Goal: Task Accomplishment & Management: Use online tool/utility

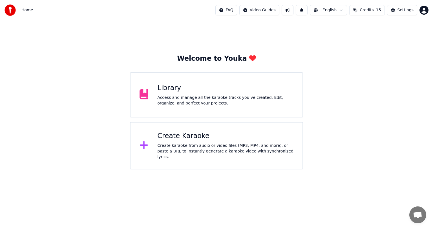
click at [177, 100] on div "Access and manage all the karaoke tracks you’ve created. Edit, organize, and pe…" at bounding box center [225, 100] width 136 height 11
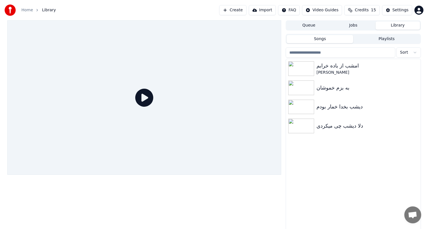
click at [246, 12] on button "Create" at bounding box center [232, 10] width 27 height 10
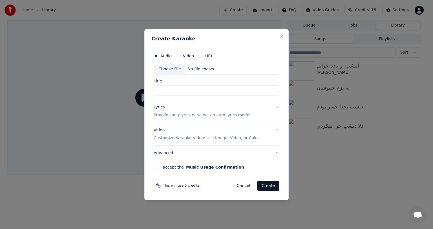
click at [197, 67] on div "No file chosen" at bounding box center [201, 69] width 32 height 6
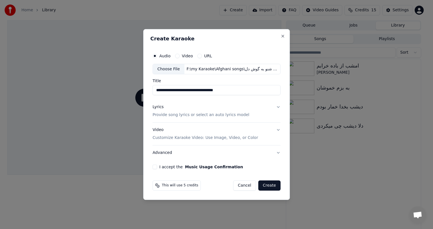
drag, startPoint x: 202, startPoint y: 90, endPoint x: 235, endPoint y: 92, distance: 33.0
click at [235, 92] on input "**********" at bounding box center [216, 90] width 128 height 10
type input "**********"
click at [278, 108] on button "Lyrics Provide song lyrics or select an auto lyrics model" at bounding box center [216, 111] width 128 height 23
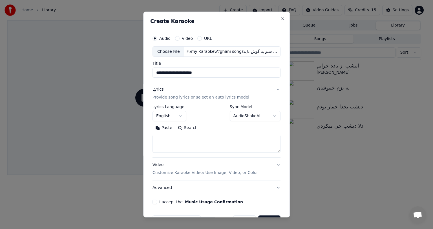
click at [208, 115] on div "**********" at bounding box center [216, 113] width 128 height 16
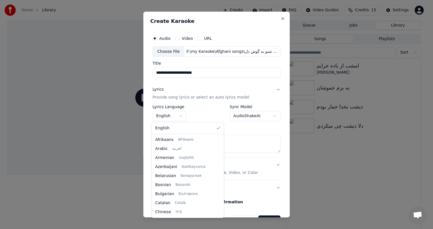
click at [180, 112] on body "**********" at bounding box center [214, 114] width 428 height 229
select select "**"
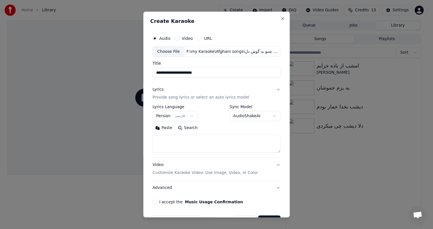
click at [196, 141] on textarea at bounding box center [216, 144] width 128 height 18
click at [161, 129] on button "Paste" at bounding box center [163, 127] width 23 height 9
click at [271, 162] on button "Video Customize Karaoke Video: Use Image, Video, or Color" at bounding box center [216, 169] width 128 height 23
type textarea "**********"
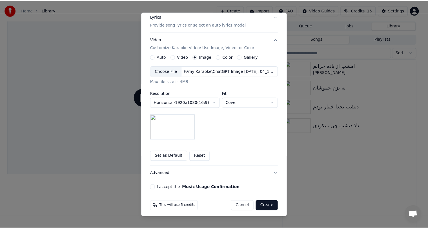
scroll to position [76, 0]
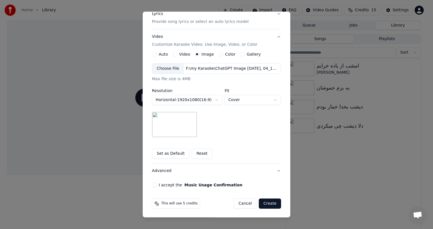
click at [152, 183] on button "I accept the Music Usage Confirmation" at bounding box center [154, 184] width 5 height 5
click at [268, 203] on button "Create" at bounding box center [270, 203] width 22 height 10
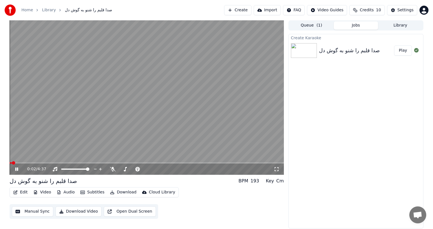
click at [18, 169] on icon at bounding box center [20, 169] width 13 height 5
click at [113, 167] on icon at bounding box center [113, 169] width 6 height 5
click at [15, 169] on icon at bounding box center [16, 169] width 3 height 4
click at [152, 100] on video at bounding box center [147, 97] width 274 height 154
click at [161, 88] on video at bounding box center [147, 97] width 274 height 154
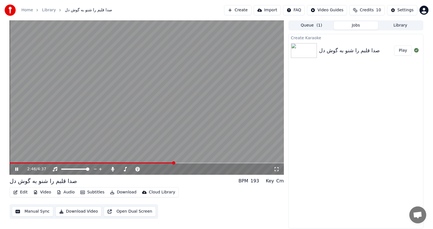
click at [17, 169] on icon at bounding box center [20, 169] width 13 height 5
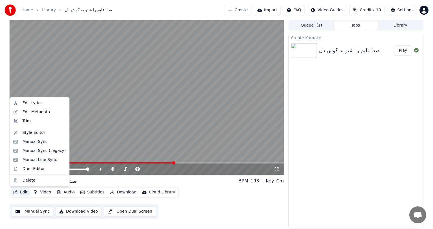
click at [21, 191] on button "Edit" at bounding box center [20, 192] width 19 height 8
click at [34, 141] on div "Manual Sync" at bounding box center [34, 142] width 25 height 6
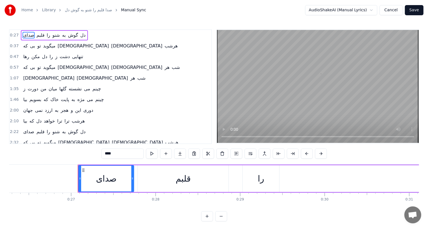
scroll to position [0, 2262]
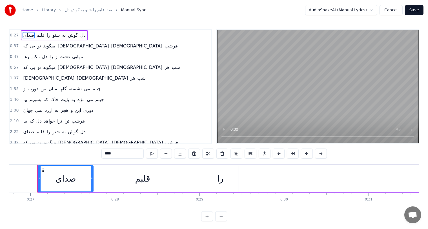
click at [71, 118] on span "هرشب" at bounding box center [78, 121] width 14 height 6
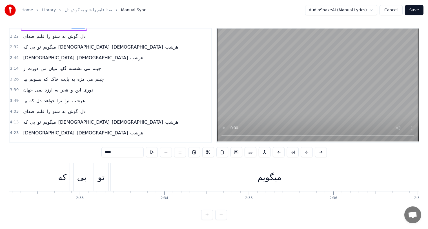
scroll to position [0, 12862]
click at [73, 171] on div "که" at bounding box center [66, 177] width 15 height 28
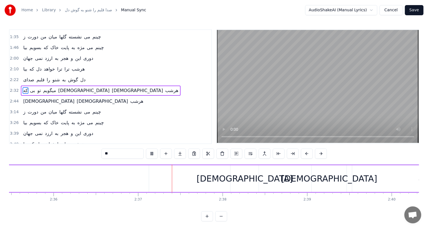
scroll to position [0, 13232]
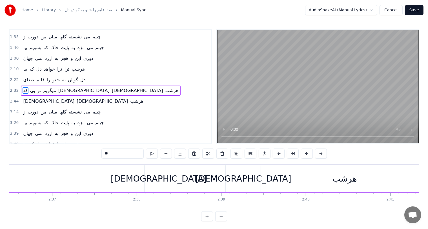
click at [157, 177] on div "[DEMOGRAPHIC_DATA]" at bounding box center [159, 178] width 96 height 13
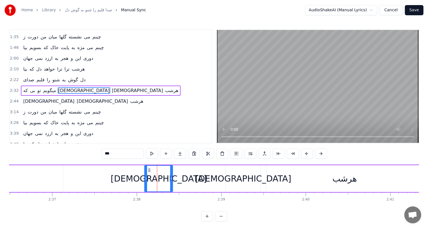
click at [246, 176] on div "[DEMOGRAPHIC_DATA]" at bounding box center [243, 178] width 96 height 13
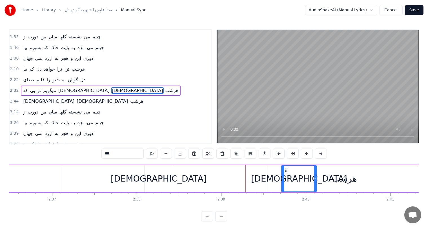
drag, startPoint x: 231, startPoint y: 169, endPoint x: 287, endPoint y: 169, distance: 55.8
click at [158, 177] on div "[DEMOGRAPHIC_DATA]" at bounding box center [159, 178] width 96 height 13
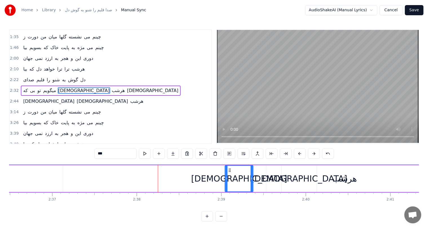
drag, startPoint x: 148, startPoint y: 170, endPoint x: 229, endPoint y: 172, distance: 80.6
click at [229, 172] on div "[DEMOGRAPHIC_DATA]" at bounding box center [239, 178] width 28 height 26
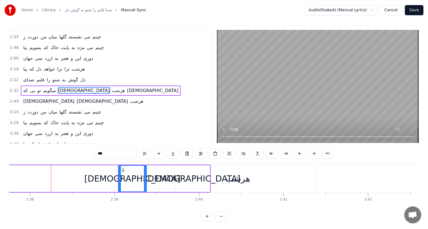
scroll to position [0, 13341]
click at [185, 177] on div "[DEMOGRAPHIC_DATA]" at bounding box center [190, 178] width 96 height 13
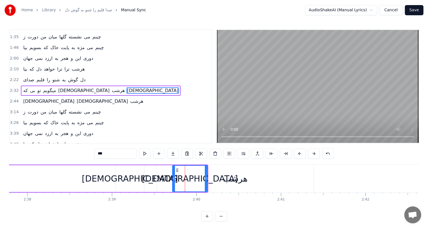
click at [140, 179] on div "[DEMOGRAPHIC_DATA]" at bounding box center [130, 178] width 28 height 27
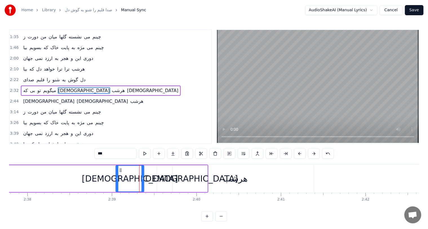
click at [181, 182] on div "[DEMOGRAPHIC_DATA]" at bounding box center [189, 178] width 35 height 27
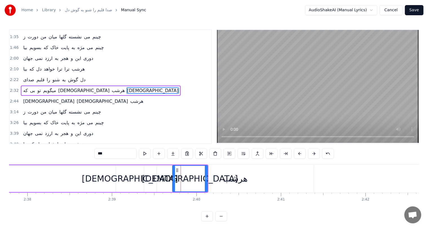
click at [126, 179] on div "[DEMOGRAPHIC_DATA]" at bounding box center [130, 178] width 96 height 13
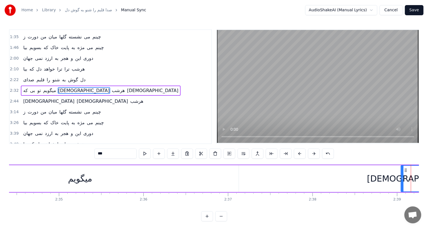
scroll to position [0, 13054]
click at [126, 179] on div "میگویم" at bounding box center [81, 178] width 317 height 27
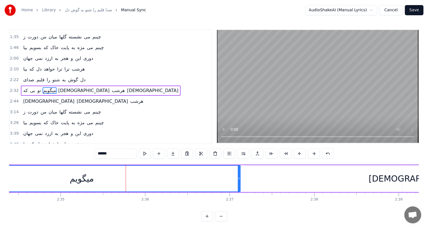
click at [76, 181] on div "میگویم" at bounding box center [82, 178] width 24 height 13
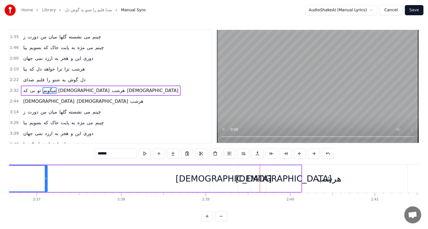
scroll to position [0, 13248]
click at [222, 176] on div "[DEMOGRAPHIC_DATA]" at bounding box center [223, 178] width 96 height 13
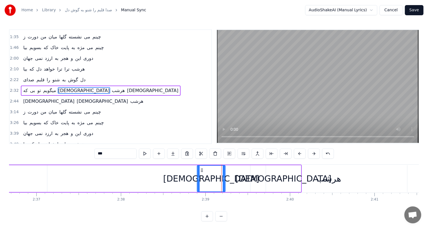
drag, startPoint x: 213, startPoint y: 169, endPoint x: 200, endPoint y: 170, distance: 12.2
click at [200, 170] on icon at bounding box center [202, 170] width 5 height 5
click at [286, 174] on div "[DEMOGRAPHIC_DATA]" at bounding box center [283, 178] width 96 height 13
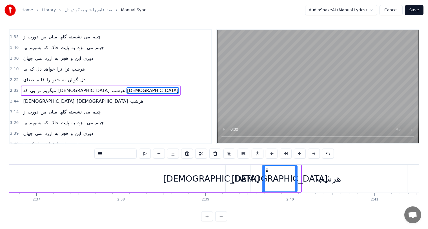
drag, startPoint x: 270, startPoint y: 168, endPoint x: 266, endPoint y: 168, distance: 3.7
click at [266, 168] on icon at bounding box center [267, 170] width 5 height 5
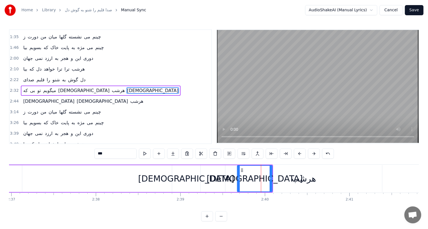
scroll to position [0, 13273]
click at [302, 181] on div "هرشب" at bounding box center [303, 178] width 25 height 13
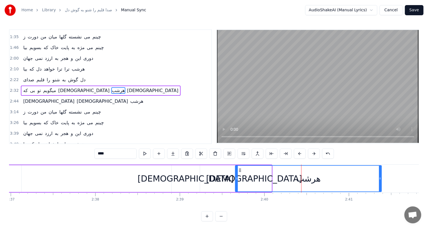
drag, startPoint x: 225, startPoint y: 177, endPoint x: 236, endPoint y: 178, distance: 10.5
click at [236, 178] on icon at bounding box center [237, 178] width 2 height 5
click at [241, 168] on div "هرشب" at bounding box center [309, 178] width 146 height 26
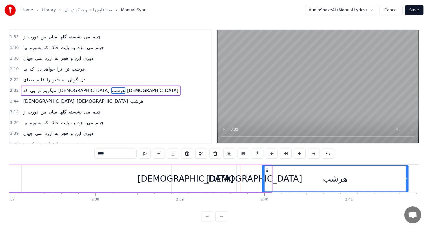
drag, startPoint x: 239, startPoint y: 170, endPoint x: 266, endPoint y: 170, distance: 27.1
click at [253, 179] on div "[DEMOGRAPHIC_DATA]" at bounding box center [254, 178] width 96 height 13
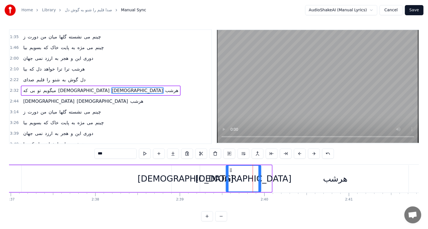
drag, startPoint x: 239, startPoint y: 169, endPoint x: 229, endPoint y: 169, distance: 10.7
click at [229, 169] on icon at bounding box center [231, 170] width 5 height 5
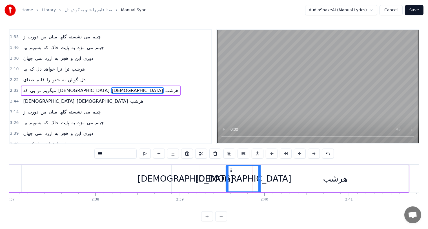
scroll to position [0, 13123]
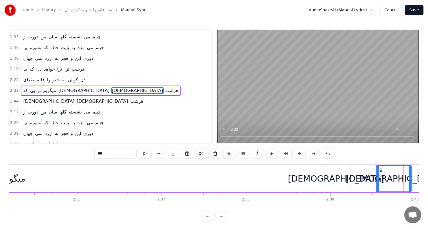
click at [17, 182] on div "میگویم" at bounding box center [13, 178] width 24 height 13
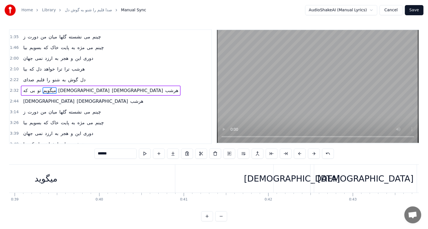
scroll to position [0, 3085]
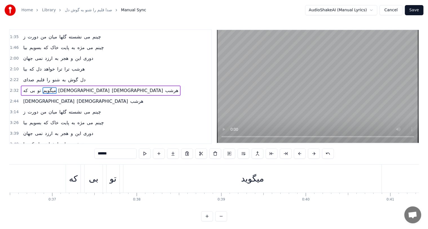
click at [91, 182] on div "بی" at bounding box center [93, 178] width 9 height 13
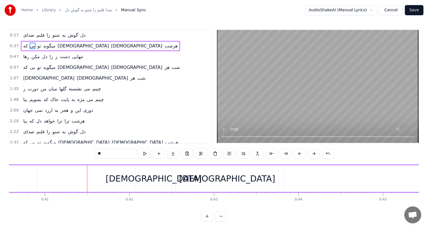
scroll to position [0, 3448]
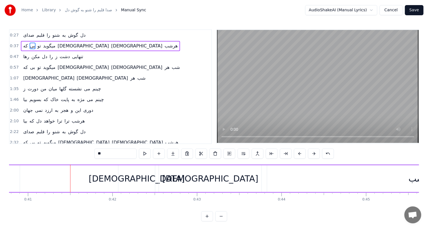
click at [43, 46] on span "میگوید" at bounding box center [49, 46] width 13 height 6
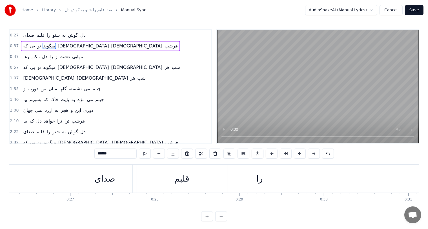
scroll to position [0, 2222]
click at [102, 181] on div "صدای" at bounding box center [104, 178] width 21 height 13
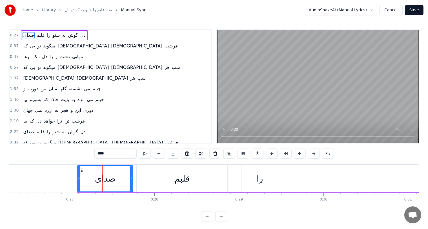
click at [47, 46] on span "میگوید" at bounding box center [49, 46] width 13 height 6
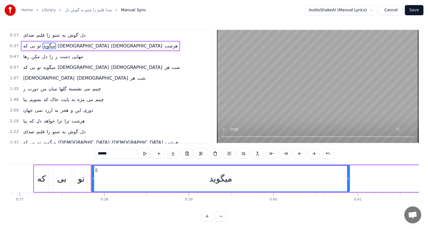
scroll to position [0, 3171]
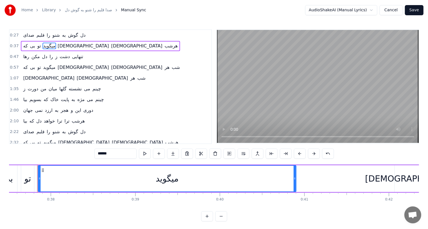
click at [99, 154] on input "******" at bounding box center [115, 153] width 42 height 10
click at [328, 156] on button at bounding box center [328, 153] width 12 height 10
click at [328, 156] on div "*******" at bounding box center [214, 153] width 254 height 10
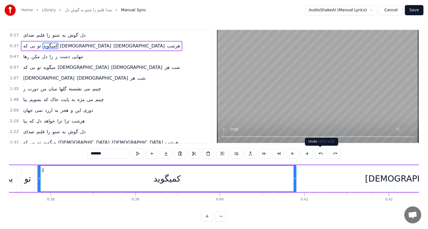
click at [323, 154] on button at bounding box center [321, 153] width 12 height 10
click at [93, 154] on input "******" at bounding box center [108, 153] width 42 height 10
click at [91, 154] on input "******" at bounding box center [108, 153] width 42 height 10
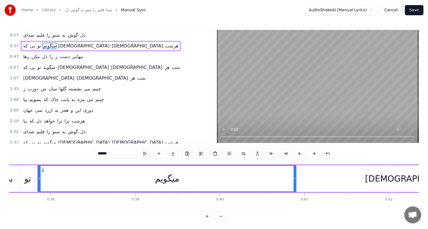
type input "******"
click at [414, 10] on button "Save" at bounding box center [414, 10] width 19 height 10
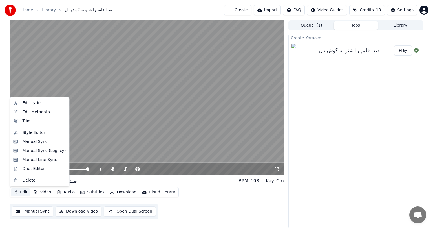
click at [20, 192] on button "Edit" at bounding box center [20, 192] width 19 height 8
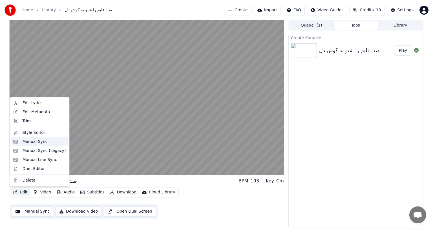
click at [36, 141] on div "Manual Sync" at bounding box center [34, 142] width 25 height 6
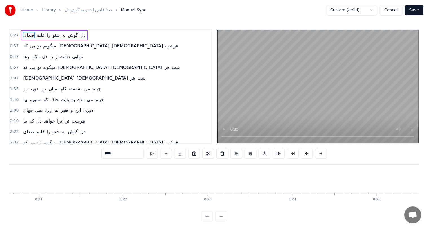
scroll to position [0, 2262]
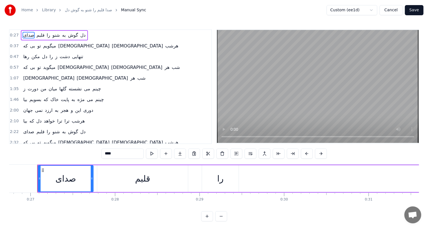
click at [26, 36] on span "صدای" at bounding box center [29, 35] width 12 height 6
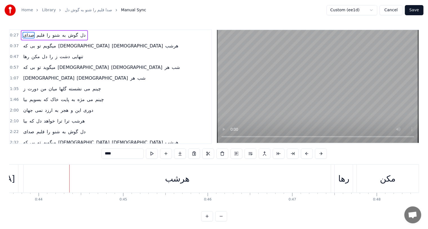
scroll to position [0, 3694]
click at [44, 67] on span "میگوید" at bounding box center [49, 67] width 13 height 6
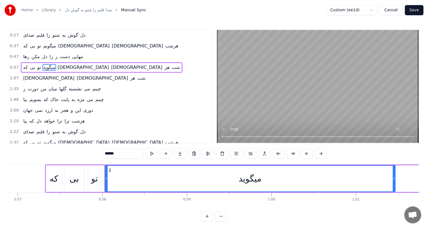
scroll to position [0, 4878]
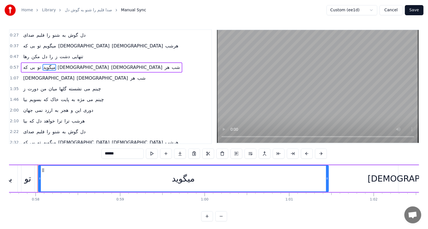
click at [105, 154] on input "******" at bounding box center [122, 153] width 42 height 10
click at [74, 58] on span "تنهایی" at bounding box center [78, 56] width 12 height 6
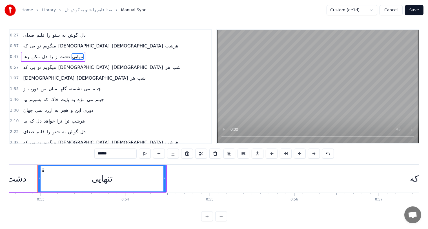
click at [111, 65] on span "[DEMOGRAPHIC_DATA]" at bounding box center [137, 67] width 52 height 6
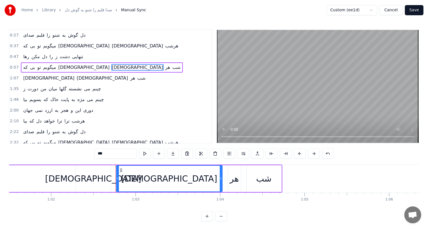
scroll to position [0, 5278]
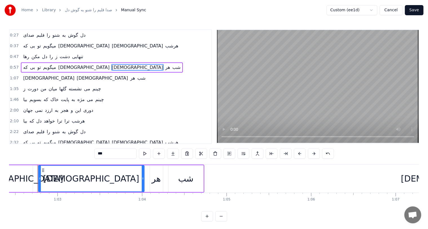
click at [172, 65] on span "شب" at bounding box center [176, 67] width 9 height 6
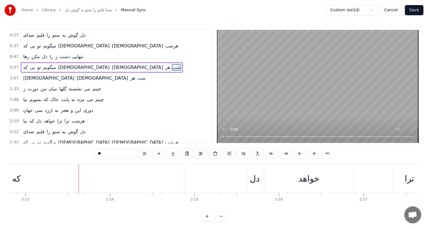
scroll to position [0, 11230]
click at [251, 178] on div "دل" at bounding box center [254, 178] width 10 height 13
type input "**"
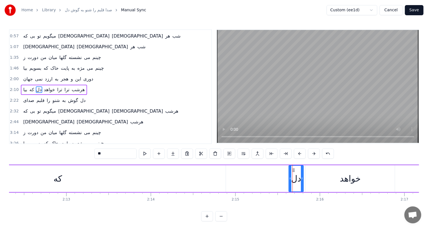
scroll to position [0, 11188]
drag, startPoint x: 293, startPoint y: 170, endPoint x: 219, endPoint y: 175, distance: 73.7
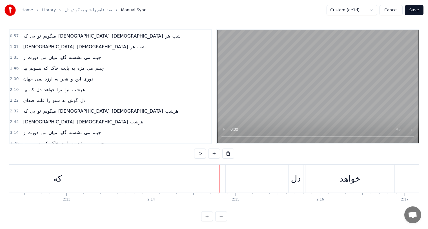
click at [219, 175] on div at bounding box center [219, 178] width 0 height 28
click at [56, 175] on div "که" at bounding box center [57, 178] width 8 height 13
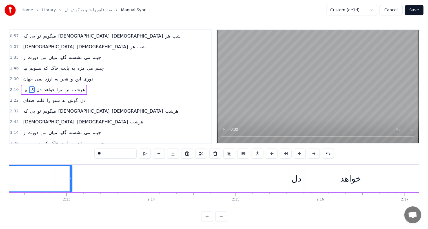
drag, startPoint x: 225, startPoint y: 179, endPoint x: 71, endPoint y: 185, distance: 154.3
click at [71, 185] on div at bounding box center [71, 178] width 2 height 26
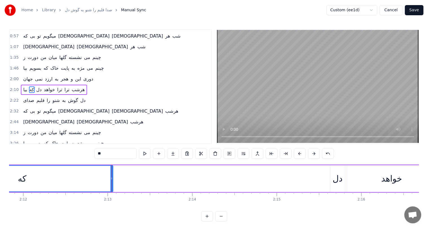
scroll to position [0, 11147]
click at [343, 178] on div "دل" at bounding box center [337, 178] width 15 height 27
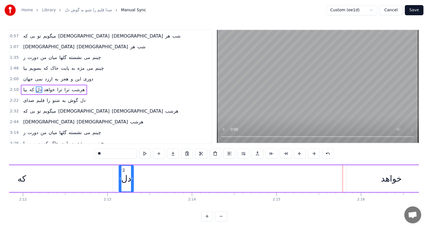
drag, startPoint x: 334, startPoint y: 169, endPoint x: 123, endPoint y: 178, distance: 211.3
click at [123, 178] on div "دل" at bounding box center [126, 178] width 14 height 26
click at [23, 180] on div "که" at bounding box center [21, 178] width 8 height 13
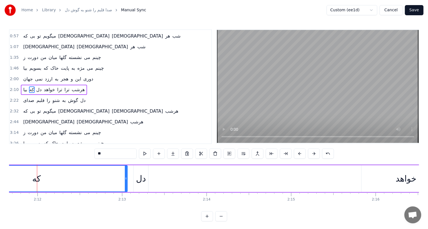
scroll to position [0, 11132]
click at [145, 180] on div "دل" at bounding box center [142, 178] width 10 height 13
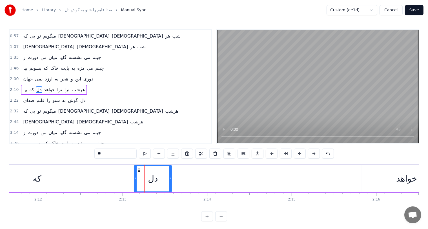
drag, startPoint x: 147, startPoint y: 177, endPoint x: 170, endPoint y: 177, distance: 22.8
click at [170, 177] on icon at bounding box center [170, 178] width 2 height 5
drag, startPoint x: 170, startPoint y: 177, endPoint x: 156, endPoint y: 178, distance: 14.1
click at [156, 178] on icon at bounding box center [156, 178] width 2 height 5
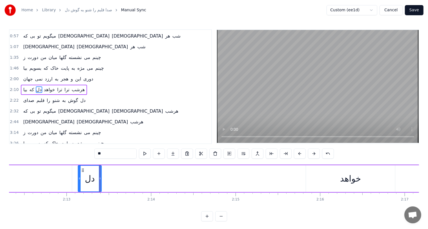
scroll to position [0, 11189]
click at [351, 179] on div "خواهد" at bounding box center [350, 178] width 21 height 13
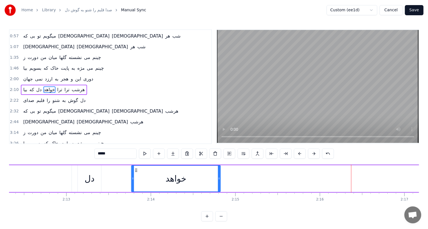
drag, startPoint x: 311, startPoint y: 169, endPoint x: 136, endPoint y: 177, distance: 174.6
click at [136, 177] on div "خواهد" at bounding box center [176, 178] width 89 height 26
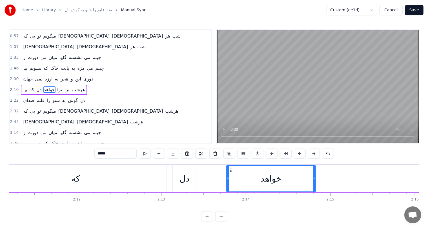
scroll to position [0, 11084]
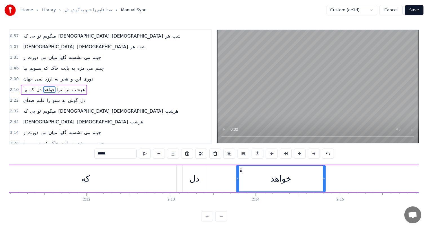
click at [191, 177] on div "دل" at bounding box center [194, 178] width 10 height 13
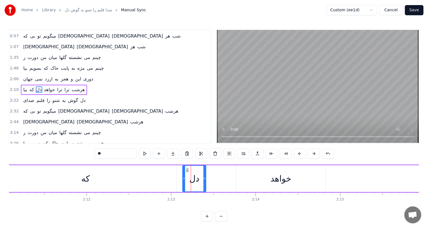
click at [276, 177] on div "خواهد" at bounding box center [281, 178] width 21 height 13
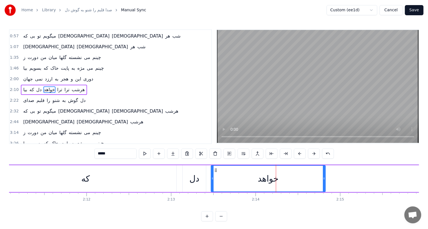
drag, startPoint x: 237, startPoint y: 176, endPoint x: 211, endPoint y: 179, distance: 25.6
click at [211, 179] on icon at bounding box center [212, 178] width 2 height 5
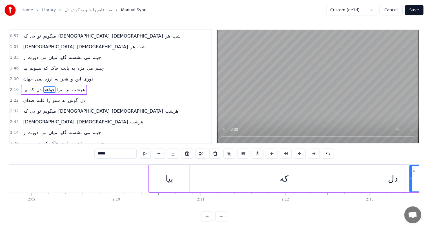
scroll to position [0, 10879]
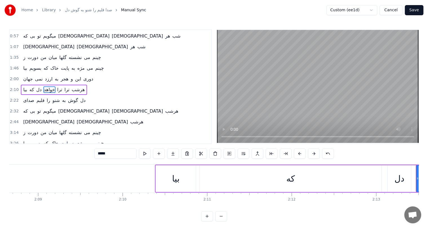
click at [172, 178] on div "بیا" at bounding box center [176, 178] width 8 height 13
type input "***"
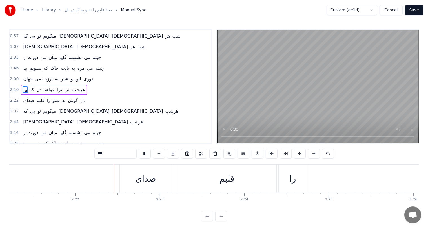
scroll to position [0, 11958]
click at [419, 12] on button "Save" at bounding box center [414, 10] width 19 height 10
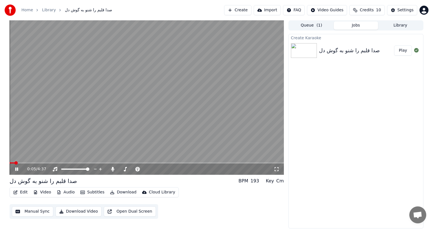
click at [15, 168] on icon at bounding box center [20, 169] width 13 height 5
click at [15, 168] on icon at bounding box center [16, 169] width 3 height 4
click at [113, 169] on icon at bounding box center [112, 169] width 3 height 5
click at [113, 169] on icon at bounding box center [113, 169] width 6 height 5
click at [50, 162] on span at bounding box center [30, 162] width 41 height 1
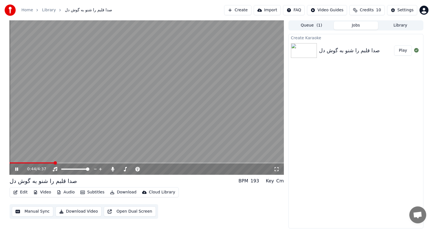
click at [17, 169] on icon at bounding box center [20, 169] width 13 height 5
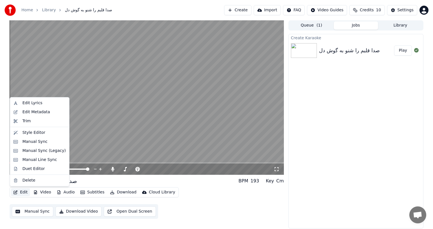
click at [22, 193] on button "Edit" at bounding box center [20, 192] width 19 height 8
click at [35, 142] on div "Manual Sync" at bounding box center [34, 142] width 25 height 6
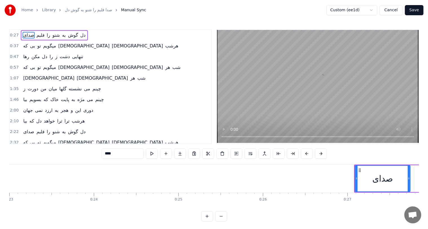
scroll to position [0, 2262]
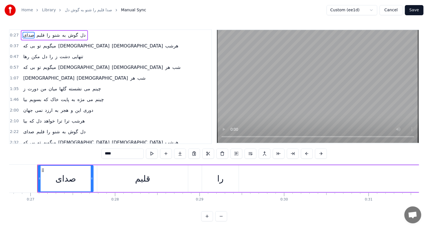
click at [44, 46] on span "میگویم" at bounding box center [50, 46] width 14 height 6
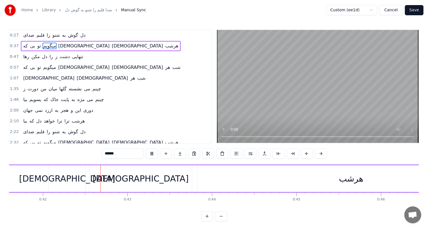
scroll to position [0, 3528]
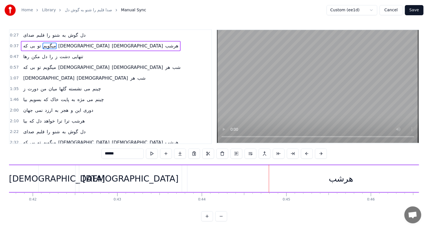
click at [339, 179] on div "هرشب" at bounding box center [341, 178] width 25 height 13
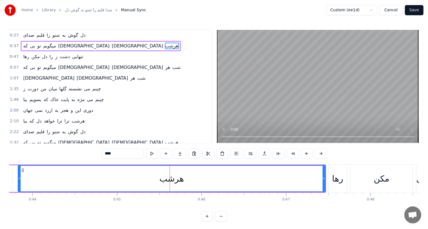
scroll to position [0, 3710]
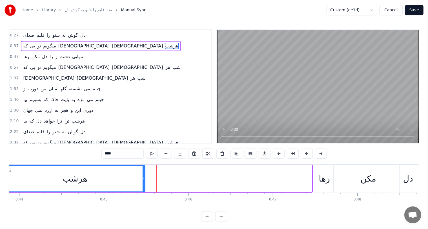
drag, startPoint x: 310, startPoint y: 178, endPoint x: 143, endPoint y: 182, distance: 166.9
click at [143, 182] on div at bounding box center [144, 178] width 2 height 26
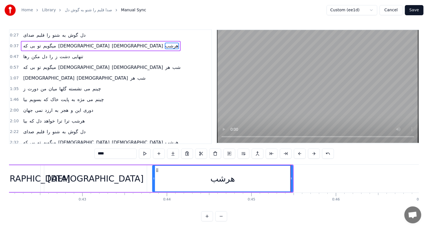
scroll to position [0, 3562]
click at [28, 175] on div "[DEMOGRAPHIC_DATA]" at bounding box center [22, 178] width 37 height 27
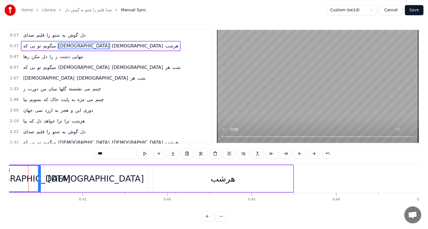
scroll to position [0, 3553]
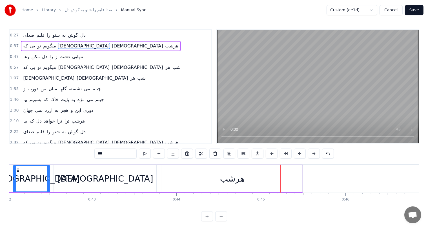
click at [234, 183] on div "هرشب" at bounding box center [232, 178] width 25 height 13
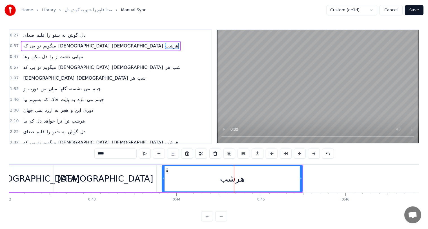
click at [101, 183] on div "[DEMOGRAPHIC_DATA]" at bounding box center [105, 178] width 96 height 13
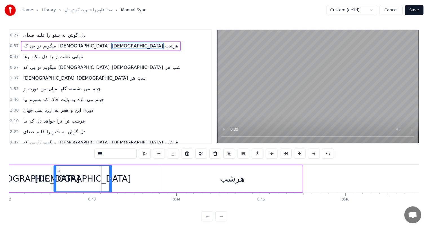
drag, startPoint x: 156, startPoint y: 179, endPoint x: 111, endPoint y: 178, distance: 44.5
click at [111, 178] on icon at bounding box center [110, 178] width 2 height 5
click at [239, 186] on div "هرشب" at bounding box center [232, 178] width 140 height 27
type input "****"
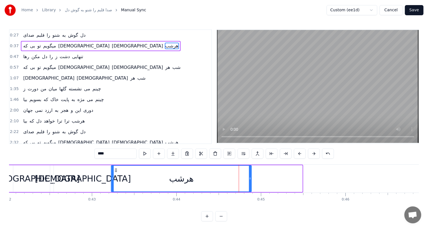
drag, startPoint x: 165, startPoint y: 169, endPoint x: 114, endPoint y: 168, distance: 51.0
click at [114, 168] on icon at bounding box center [116, 170] width 5 height 5
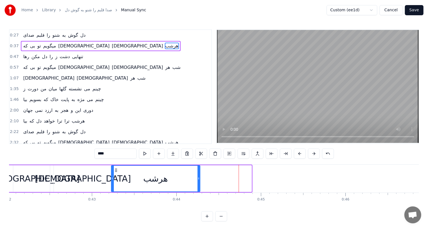
drag, startPoint x: 251, startPoint y: 176, endPoint x: 199, endPoint y: 177, distance: 51.6
click at [199, 177] on icon at bounding box center [199, 178] width 2 height 5
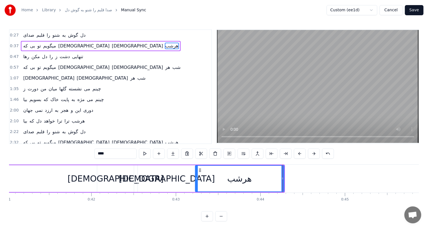
scroll to position [0, 3444]
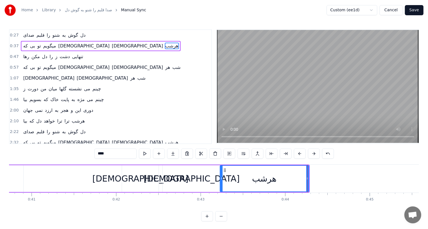
click at [58, 182] on div "که بی تو میگویم [DEMOGRAPHIC_DATA] [DEMOGRAPHIC_DATA] هرشب" at bounding box center [8, 178] width 603 height 28
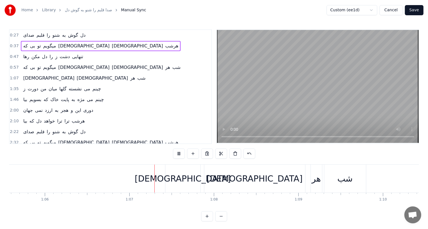
scroll to position [0, 5612]
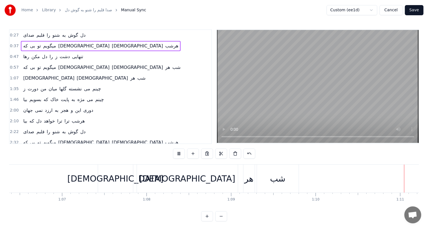
click at [416, 12] on button "Save" at bounding box center [414, 10] width 19 height 10
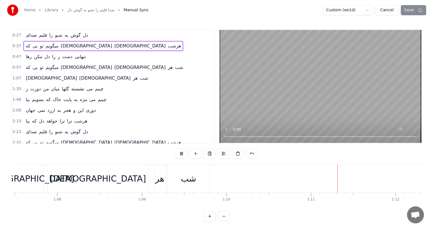
scroll to position [0, 5838]
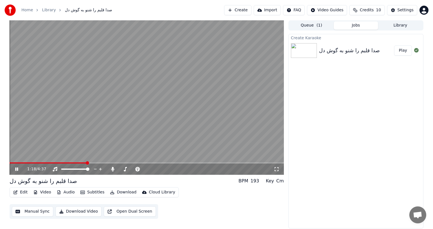
click at [87, 162] on span at bounding box center [147, 162] width 274 height 1
click at [95, 162] on span at bounding box center [147, 162] width 274 height 1
click at [103, 162] on span at bounding box center [147, 162] width 274 height 1
click at [111, 169] on icon at bounding box center [112, 169] width 3 height 5
click at [111, 169] on icon at bounding box center [113, 169] width 6 height 5
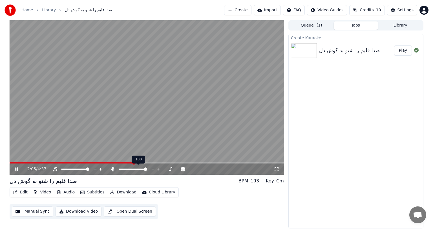
click at [111, 169] on icon at bounding box center [112, 169] width 3 height 5
click at [16, 169] on icon at bounding box center [16, 168] width 3 height 3
click at [79, 211] on button "Download Video" at bounding box center [79, 211] width 46 height 10
click at [398, 51] on button "Show" at bounding box center [401, 50] width 20 height 10
click at [122, 93] on video at bounding box center [147, 97] width 274 height 154
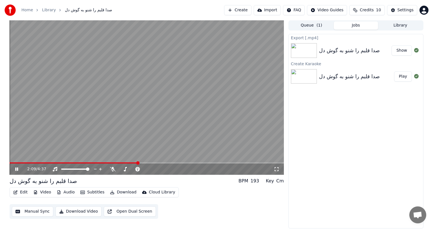
click at [122, 93] on video at bounding box center [147, 97] width 274 height 154
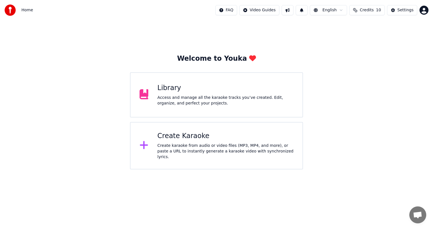
click at [177, 92] on div "Library" at bounding box center [225, 87] width 136 height 9
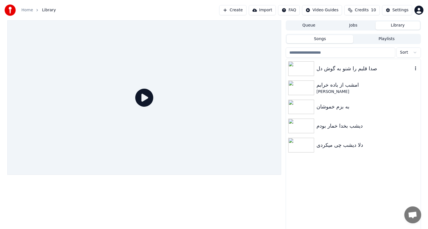
click at [346, 67] on div "صدا قلبم را شنو به گوش دل" at bounding box center [365, 69] width 96 height 8
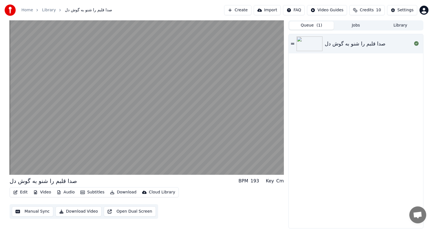
click at [306, 24] on button "Queue ( 1 )" at bounding box center [311, 25] width 45 height 8
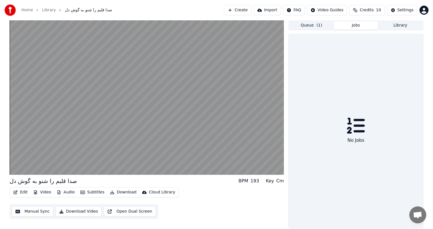
click at [354, 26] on button "Jobs" at bounding box center [356, 25] width 45 height 8
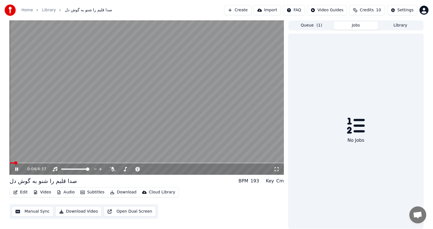
click at [138, 109] on video at bounding box center [147, 97] width 274 height 154
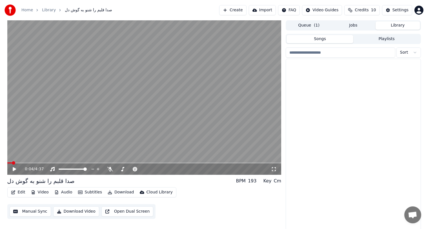
click at [402, 28] on button "Library" at bounding box center [398, 25] width 45 height 8
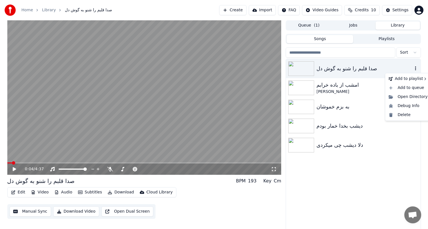
click at [415, 68] on icon "button" at bounding box center [416, 68] width 6 height 5
click at [409, 96] on div "Open Directory" at bounding box center [407, 96] width 43 height 9
click at [415, 69] on icon "button" at bounding box center [416, 68] width 6 height 5
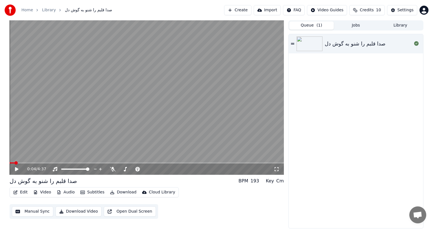
click at [319, 27] on button "Queue ( 1 )" at bounding box center [311, 25] width 45 height 8
click at [293, 44] on icon at bounding box center [292, 43] width 3 height 1
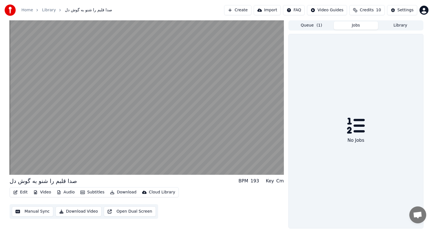
click at [357, 25] on button "Jobs" at bounding box center [356, 25] width 45 height 8
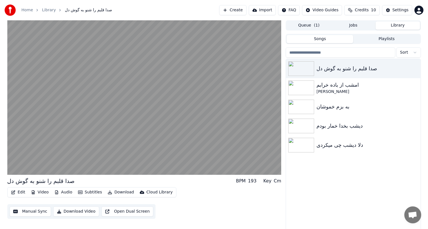
click at [400, 24] on button "Library" at bounding box center [398, 25] width 45 height 8
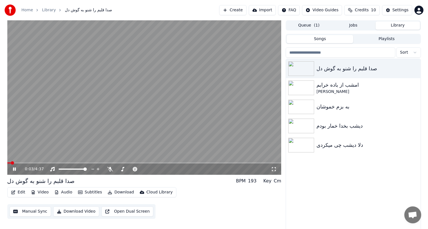
click at [135, 108] on video at bounding box center [144, 97] width 274 height 154
click at [416, 65] on button "button" at bounding box center [416, 68] width 6 height 7
click at [406, 97] on div "Open Directory" at bounding box center [407, 96] width 43 height 9
click at [110, 104] on video at bounding box center [144, 97] width 274 height 154
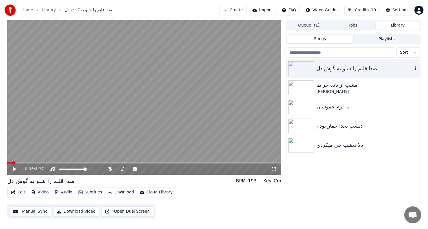
click at [70, 211] on button "Download Video" at bounding box center [76, 211] width 46 height 10
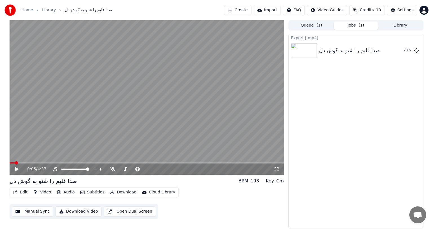
click at [344, 93] on div "Export [.mp4] صدا قلبم را شنو به گوش دل 20 %" at bounding box center [355, 131] width 135 height 194
click at [400, 52] on button "Show" at bounding box center [401, 50] width 20 height 10
